Goal: Task Accomplishment & Management: Manage account settings

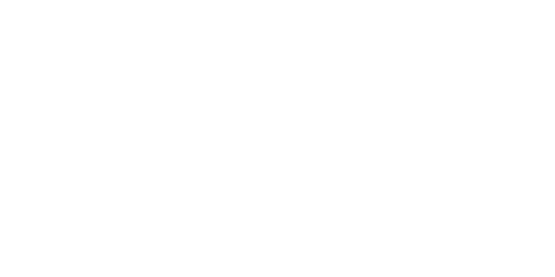
click at [272, 0] on html at bounding box center [277, 0] width 555 height 0
